Goal: Book appointment/travel/reservation

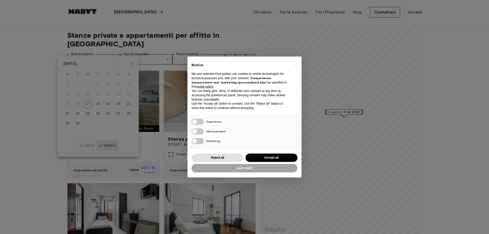
click at [130, 64] on div "× Notice We and selected third parties use cookies or similar technologies for …" at bounding box center [244, 117] width 489 height 234
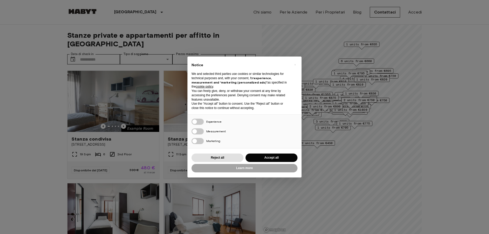
click at [110, 52] on div "× Notice We and selected third parties use cookies or similar technologies for …" at bounding box center [244, 117] width 489 height 234
click at [259, 158] on button "Accept all" at bounding box center [272, 158] width 52 height 8
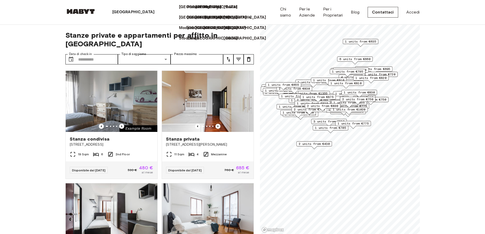
click at [205, 21] on p "[GEOGRAPHIC_DATA]" at bounding box center [226, 18] width 43 height 6
click at [248, 20] on icon at bounding box center [250, 18] width 4 height 4
click at [205, 21] on p "[GEOGRAPHIC_DATA]" at bounding box center [226, 18] width 43 height 6
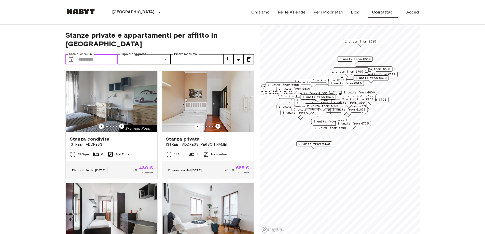
click at [102, 54] on input "Data di check-in" at bounding box center [98, 59] width 40 height 10
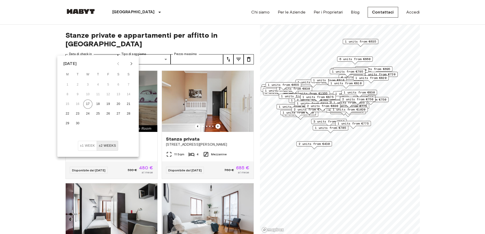
click at [131, 64] on icon "Next month" at bounding box center [131, 64] width 6 height 6
click at [90, 86] on button "1" at bounding box center [87, 84] width 9 height 9
type input "**********"
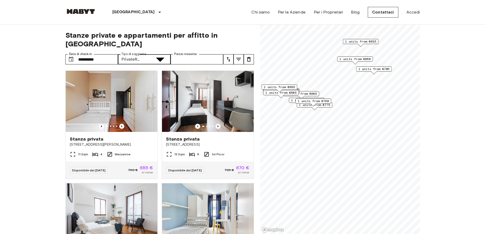
type input "**********"
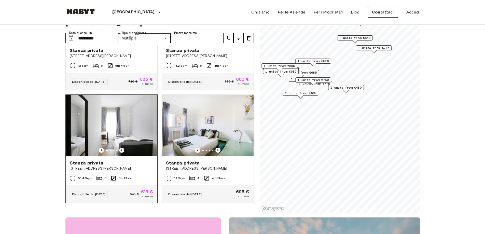
scroll to position [76, 0]
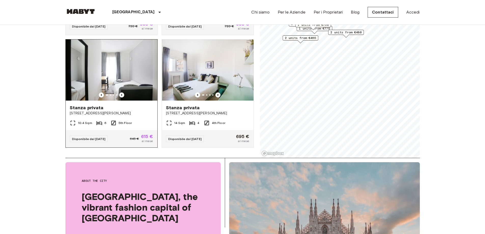
click at [118, 92] on div at bounding box center [112, 94] width 92 height 5
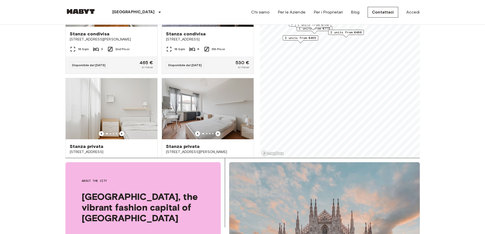
scroll to position [466, 0]
